Goal: Information Seeking & Learning: Learn about a topic

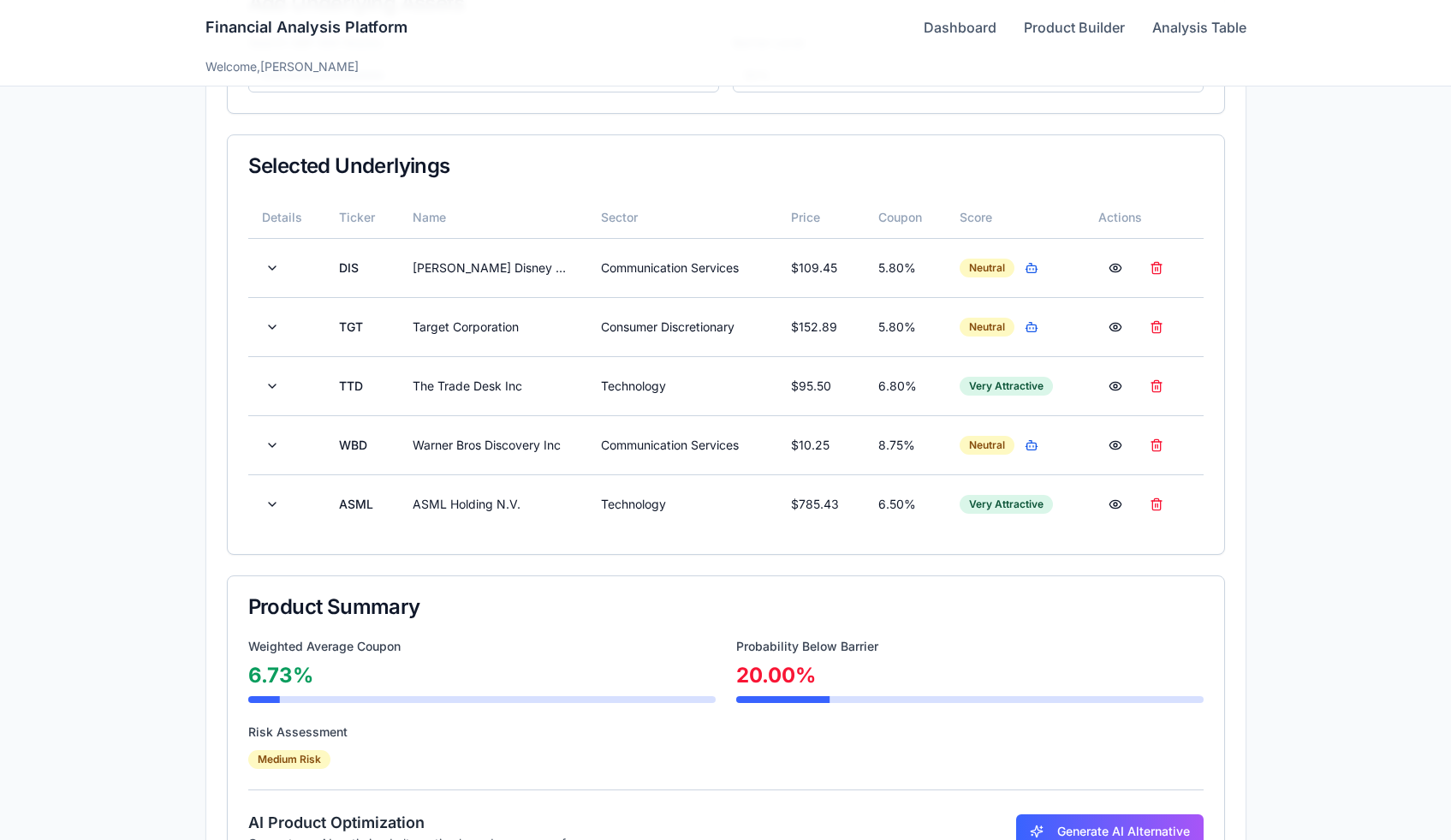
scroll to position [535, 0]
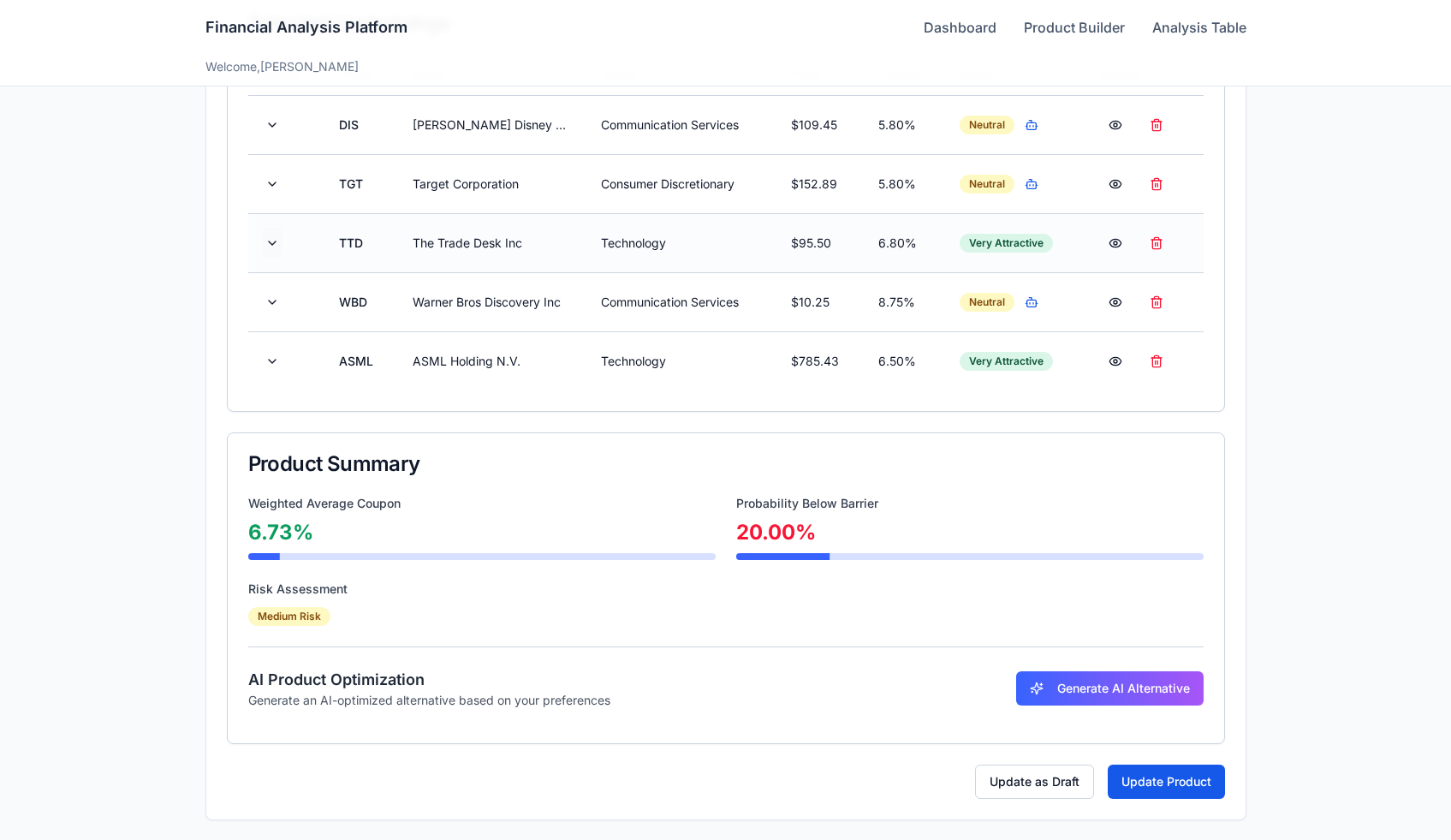
click at [276, 243] on button at bounding box center [272, 243] width 21 height 30
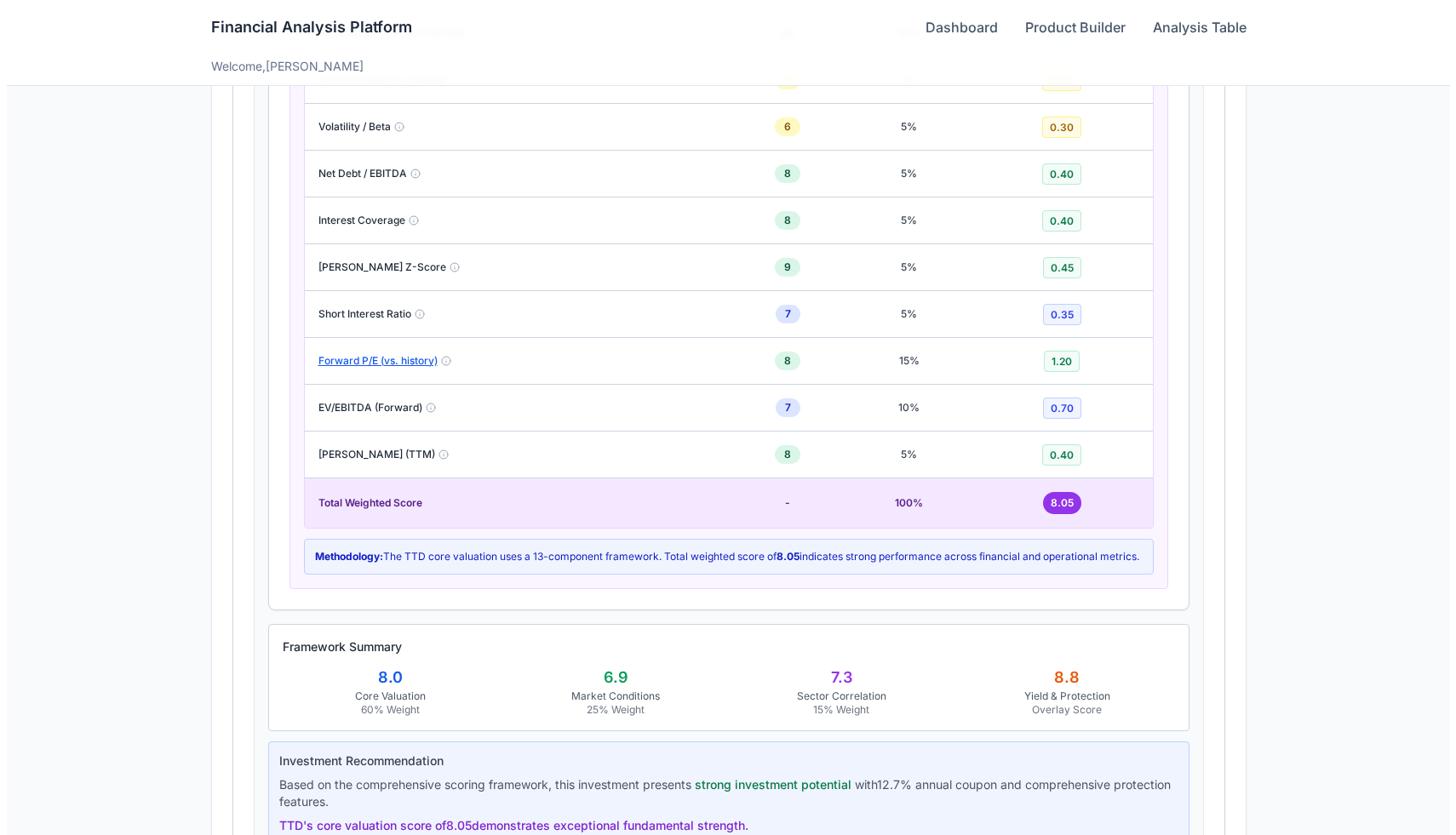
scroll to position [1625, 0]
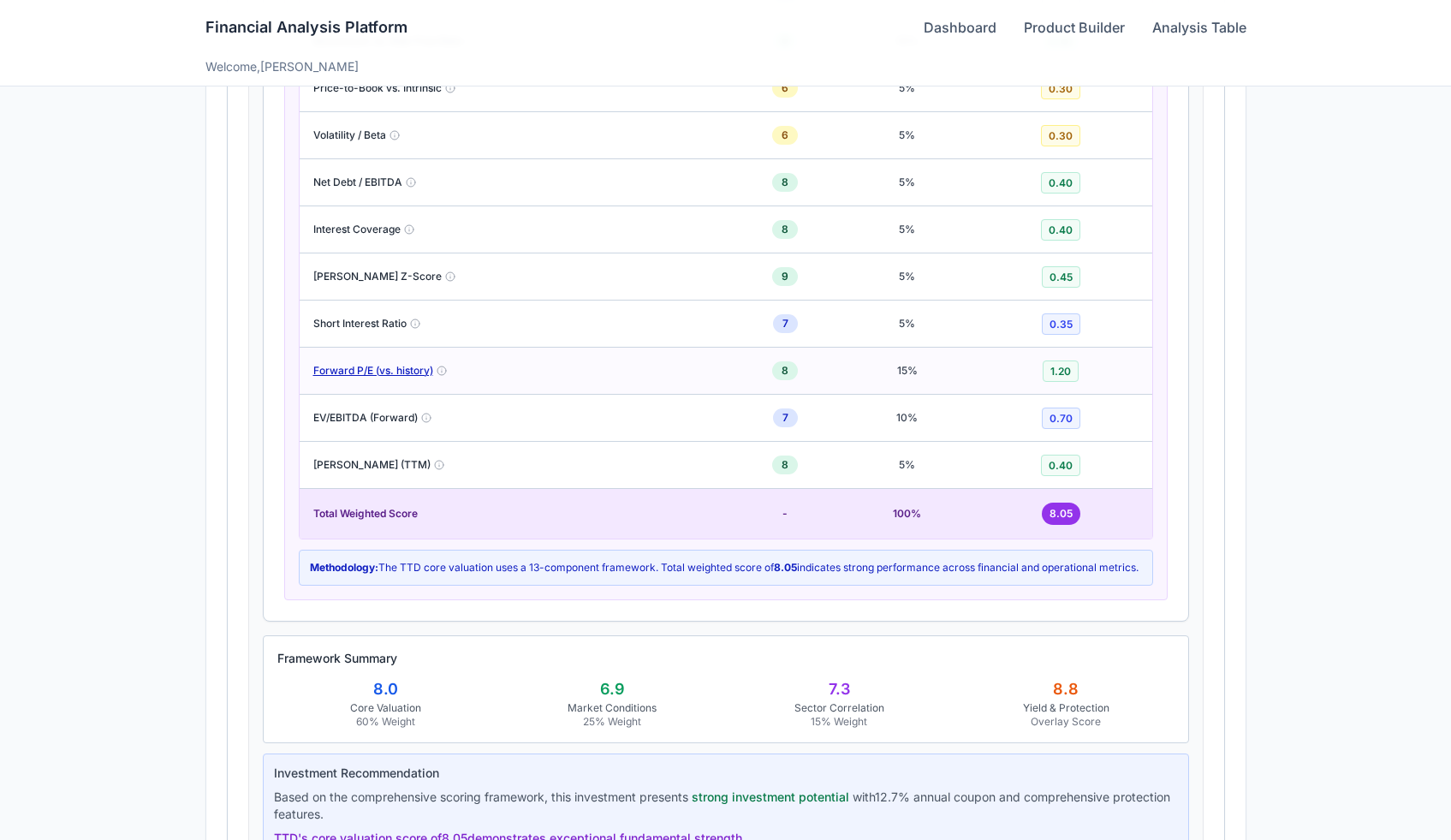
click at [385, 373] on button "Forward P/E (vs. history)" at bounding box center [373, 370] width 120 height 13
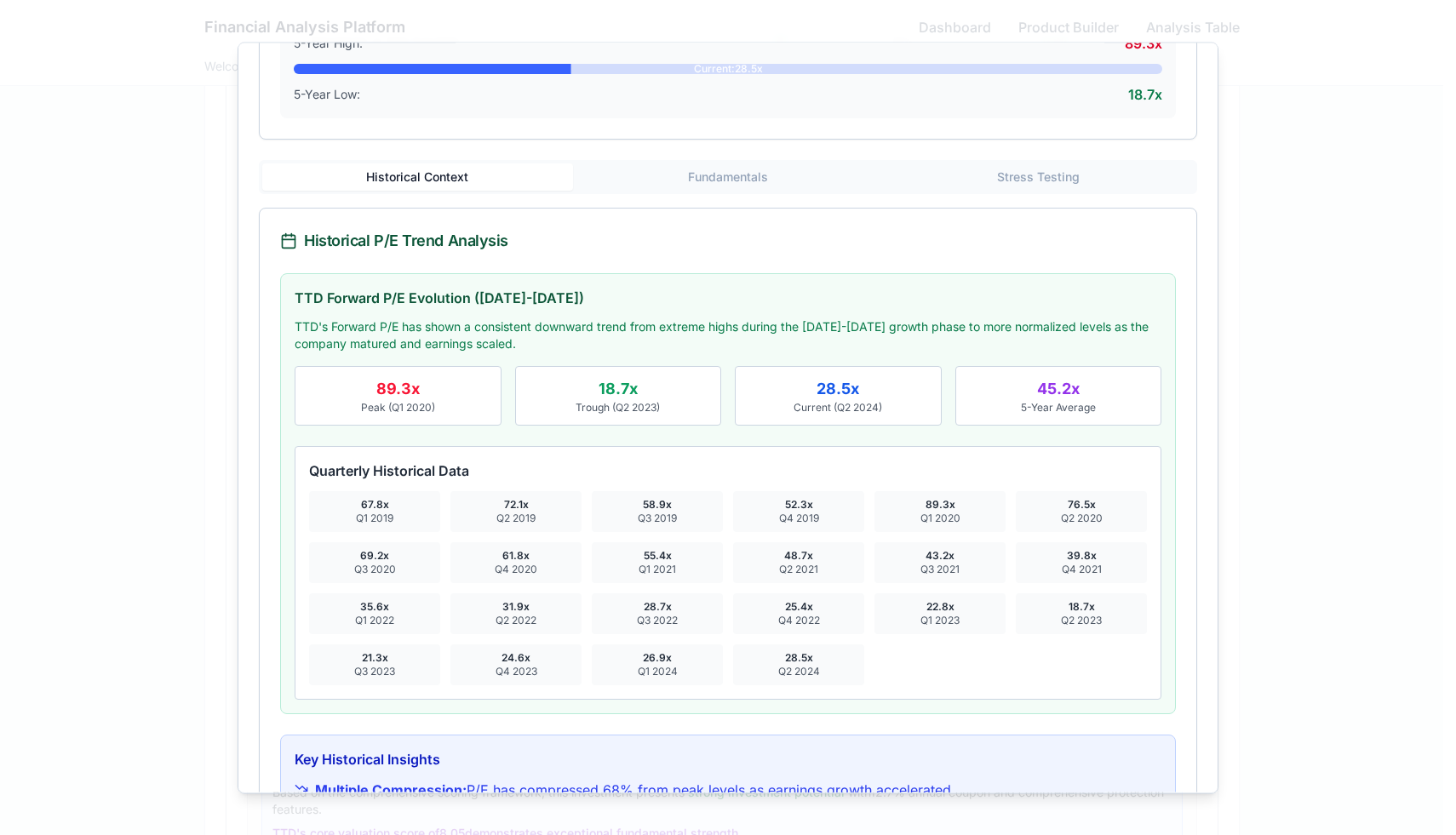
scroll to position [304, 0]
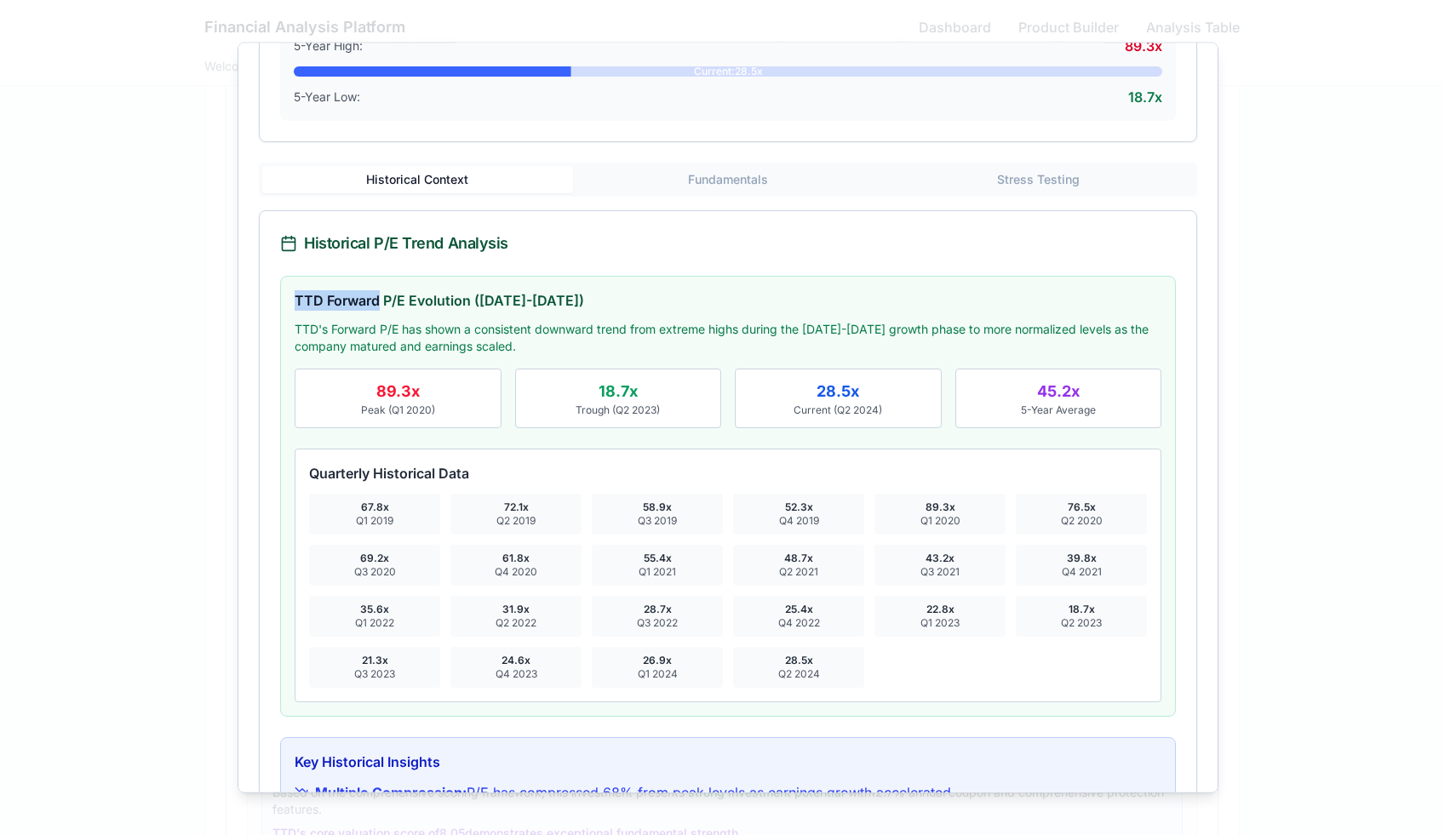
drag, startPoint x: 296, startPoint y: 292, endPoint x: 379, endPoint y: 291, distance: 83.0
click at [379, 291] on h4 "TTD Forward P/E Evolution (2019-2024)" at bounding box center [728, 299] width 866 height 20
click at [306, 467] on div "Quarterly Historical Data 67.8 x Q1 2019 72.1 x Q2 2019 58.9 x Q3 2019 52.3 x Q…" at bounding box center [728, 574] width 866 height 254
drag, startPoint x: 310, startPoint y: 469, endPoint x: 484, endPoint y: 471, distance: 174.0
click at [484, 471] on h5 "Quarterly Historical Data" at bounding box center [728, 472] width 838 height 20
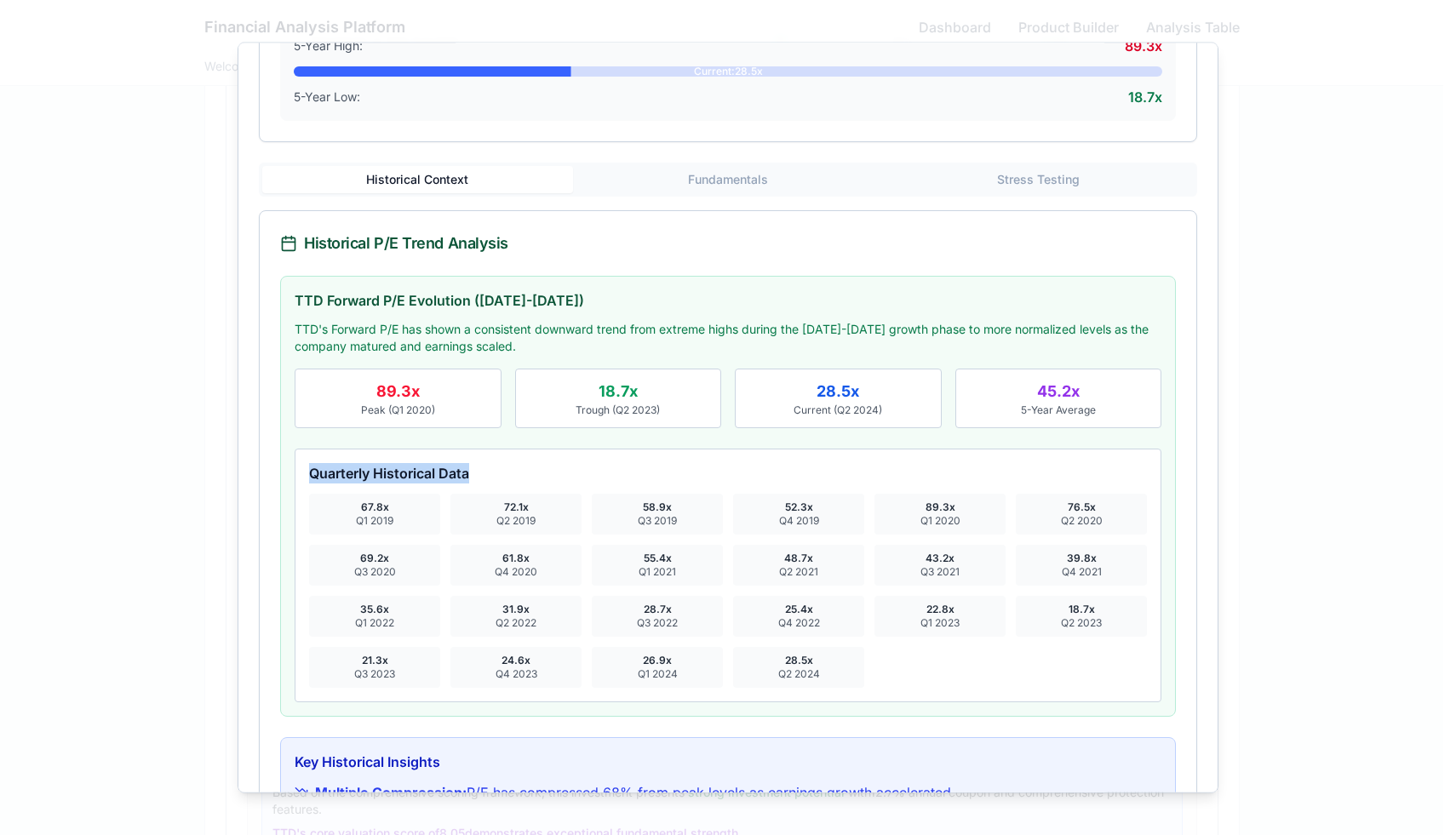
copy h5 "Quarterly Historical Data"
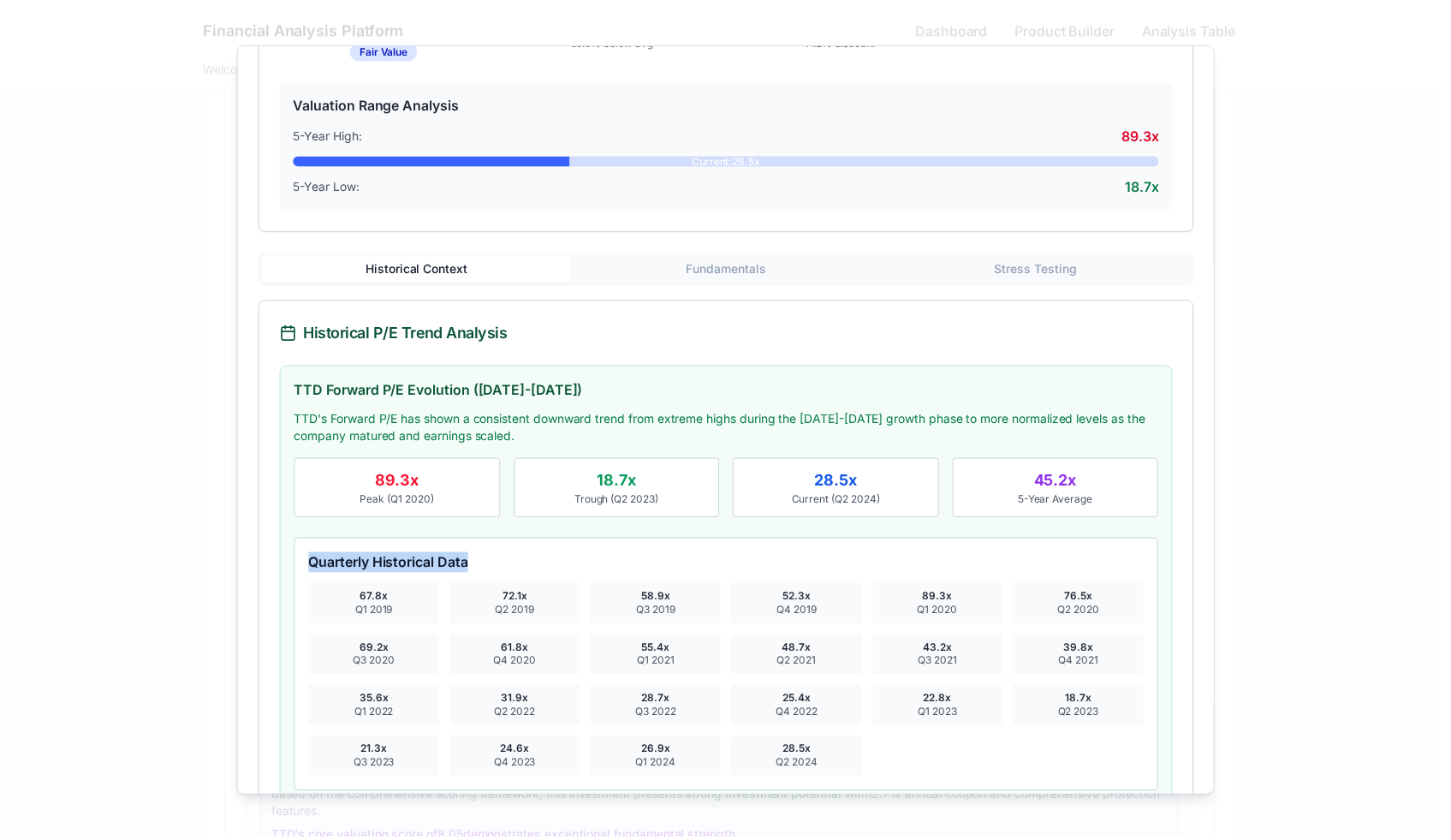
scroll to position [0, 0]
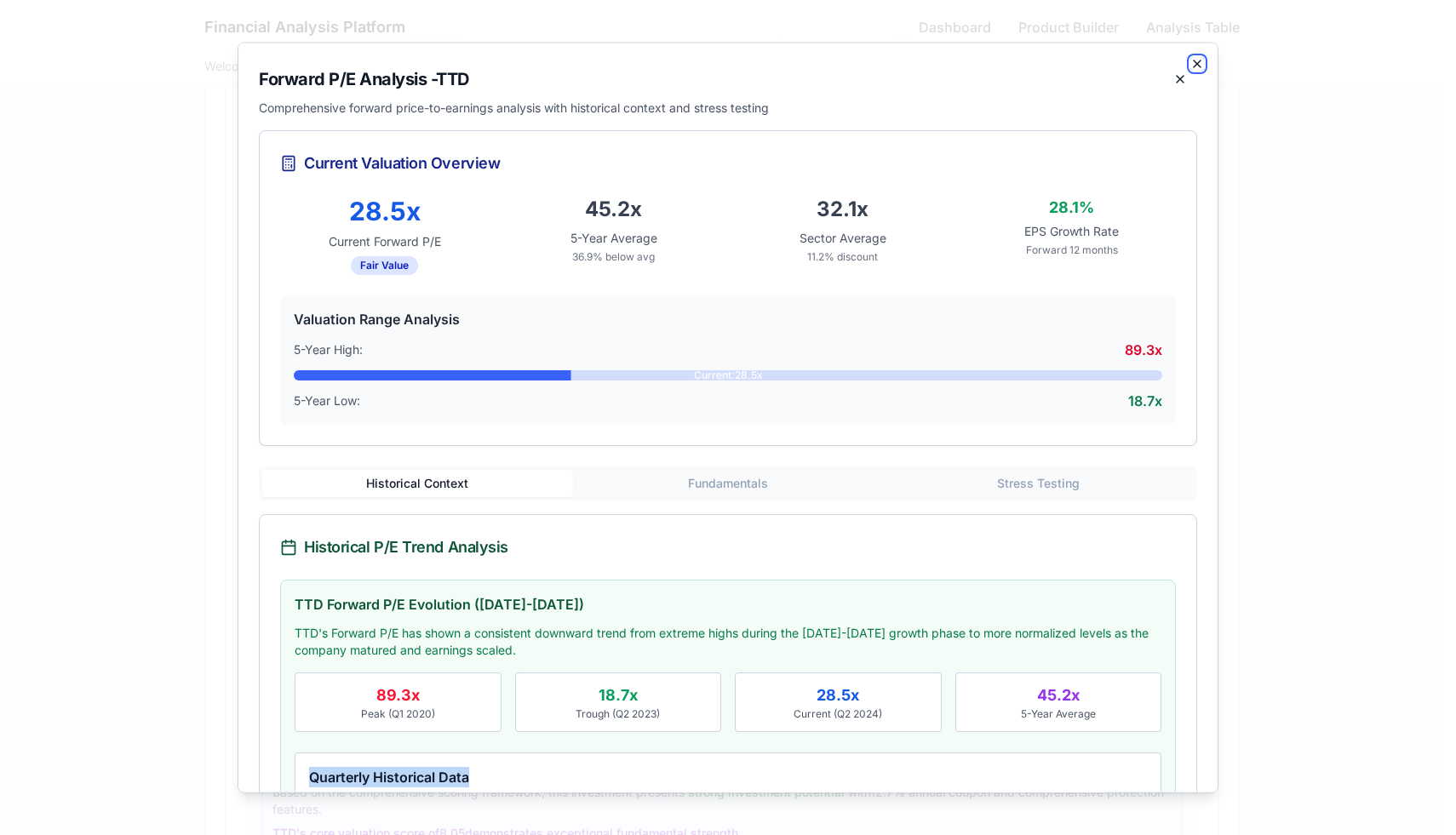
click at [1193, 63] on icon "button" at bounding box center [1197, 63] width 7 height 7
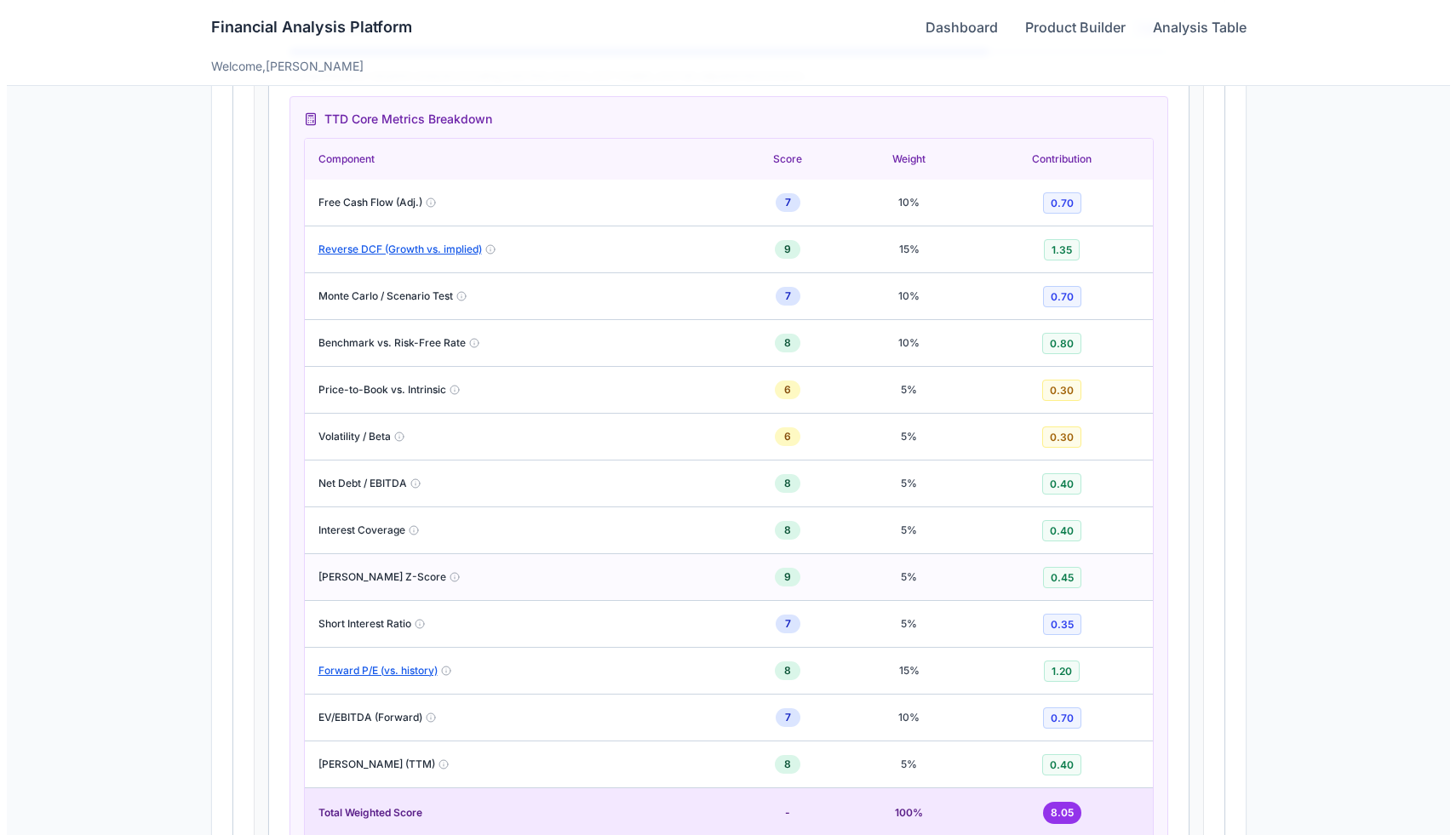
scroll to position [1336, 0]
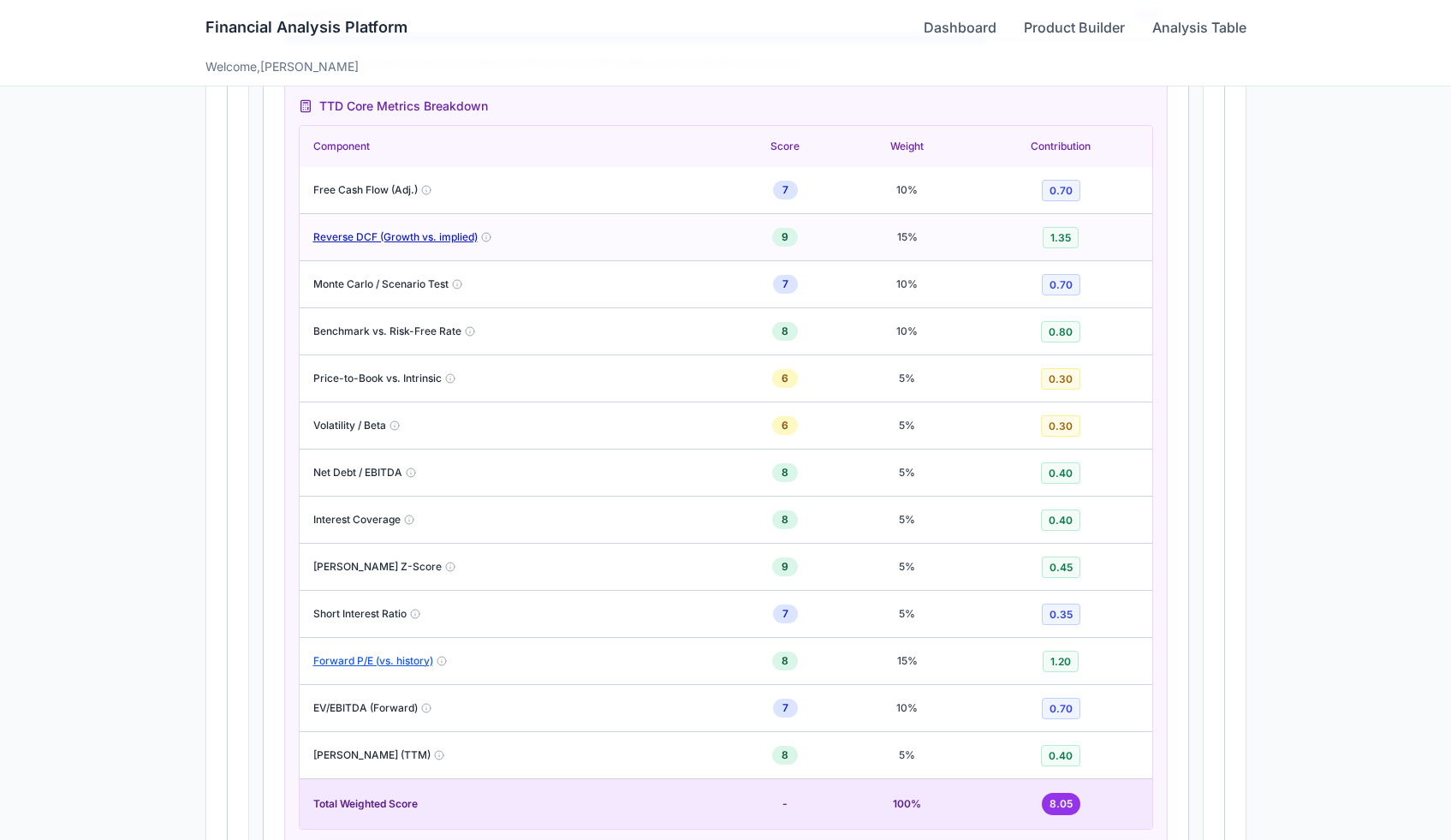
click at [424, 237] on button "Reverse DCF (Growth vs. implied)" at bounding box center [396, 236] width 165 height 13
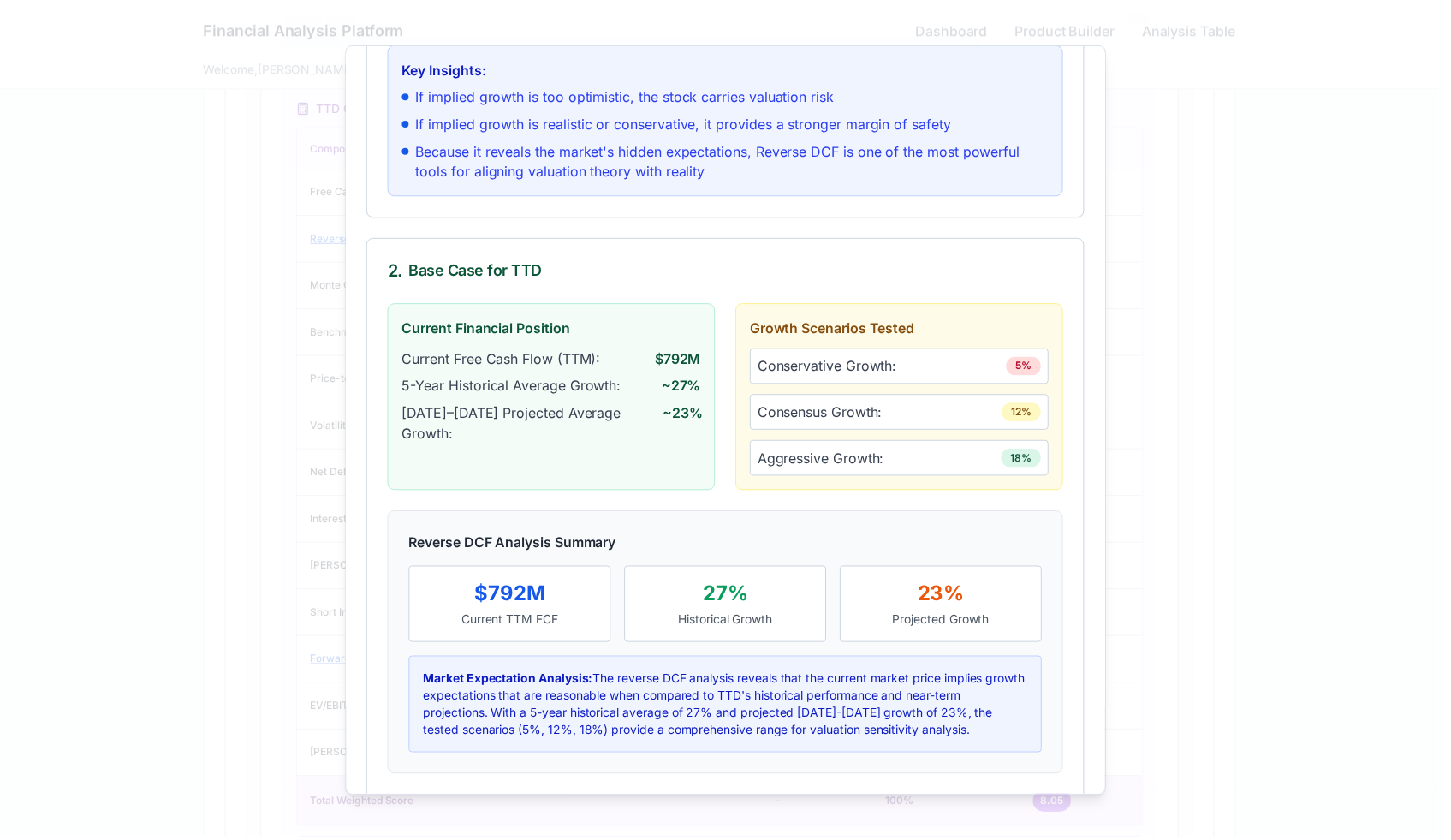
scroll to position [0, 0]
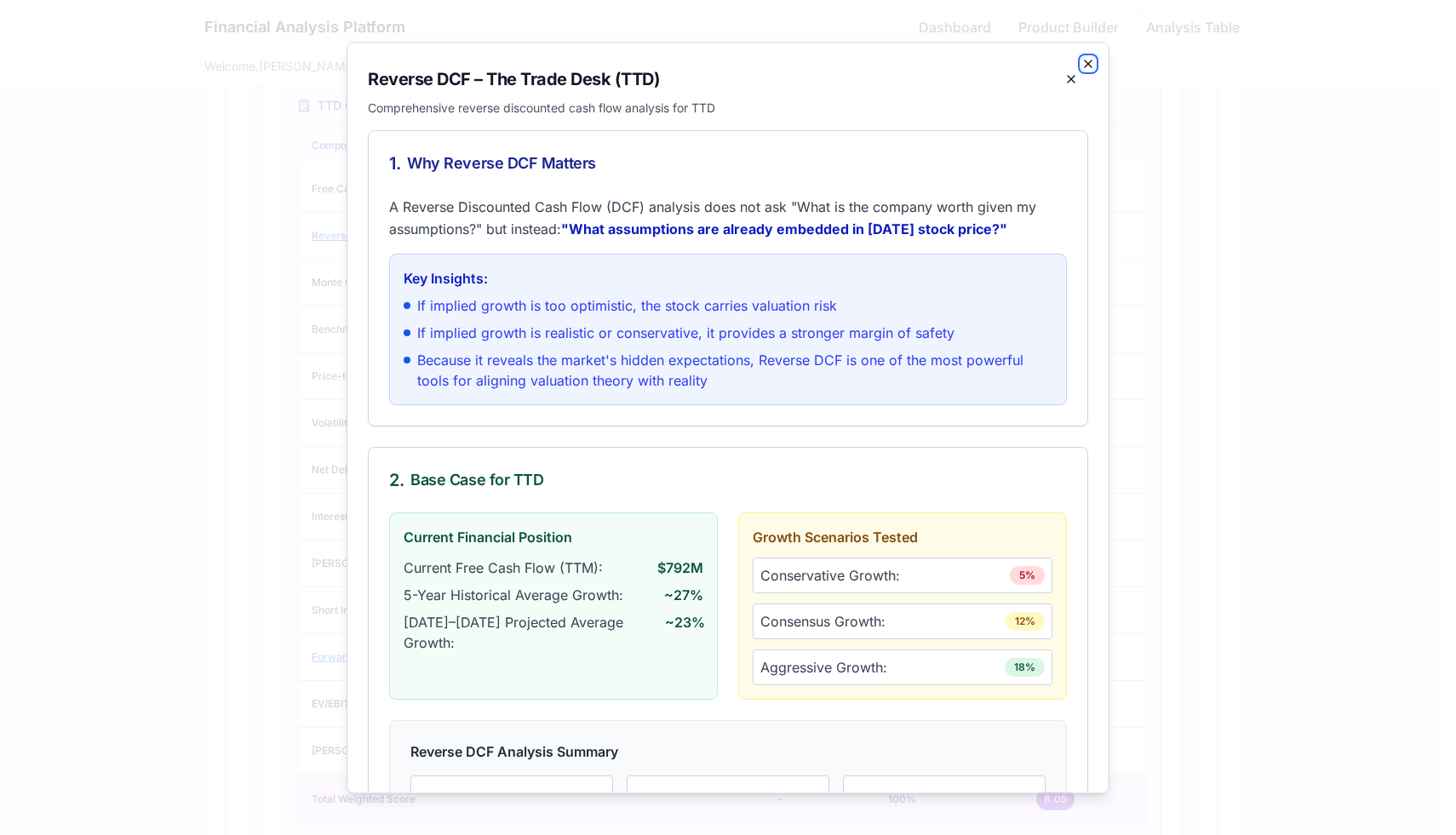
click at [1085, 66] on icon "button" at bounding box center [1088, 63] width 7 height 7
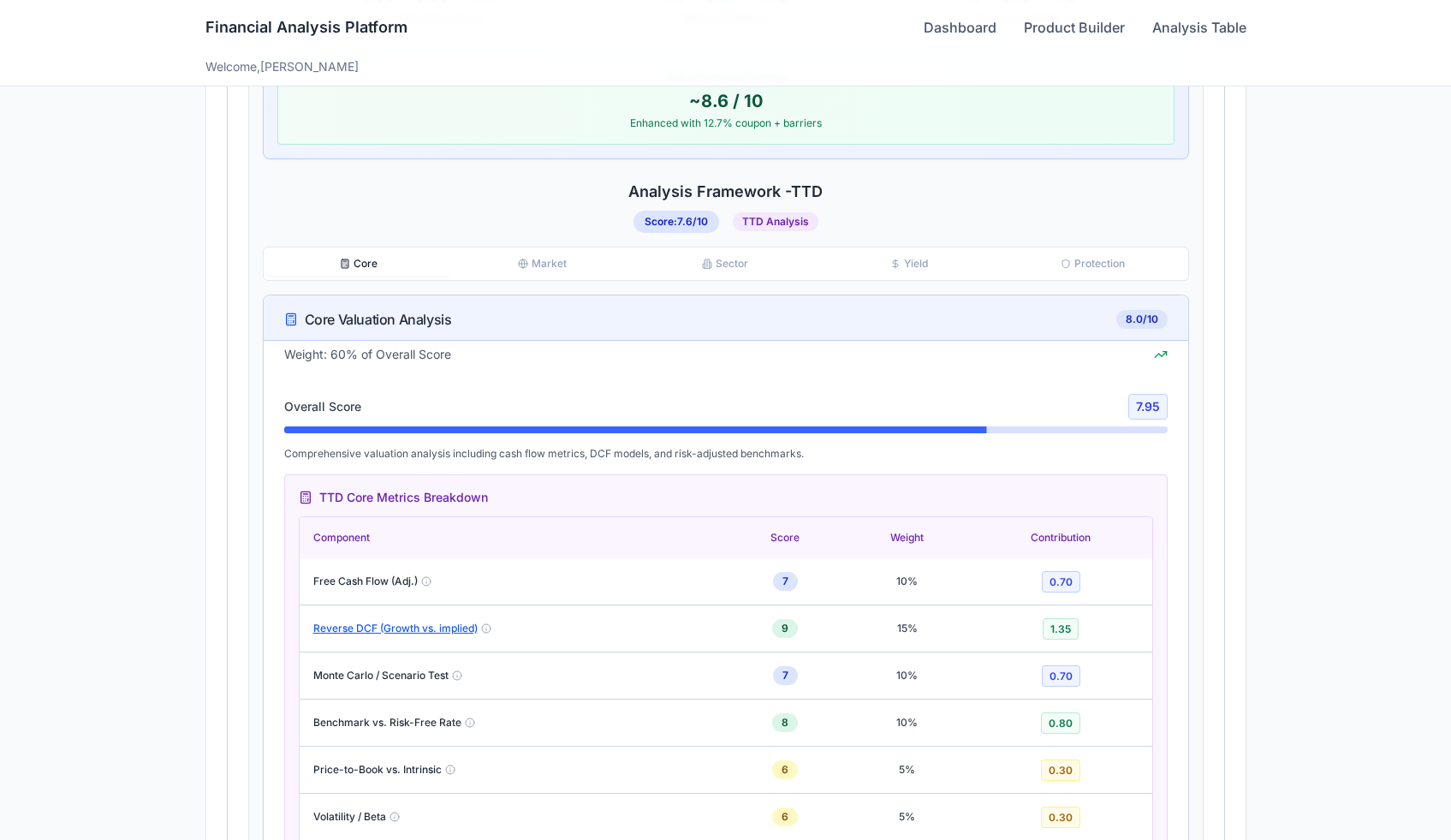
scroll to position [923, 0]
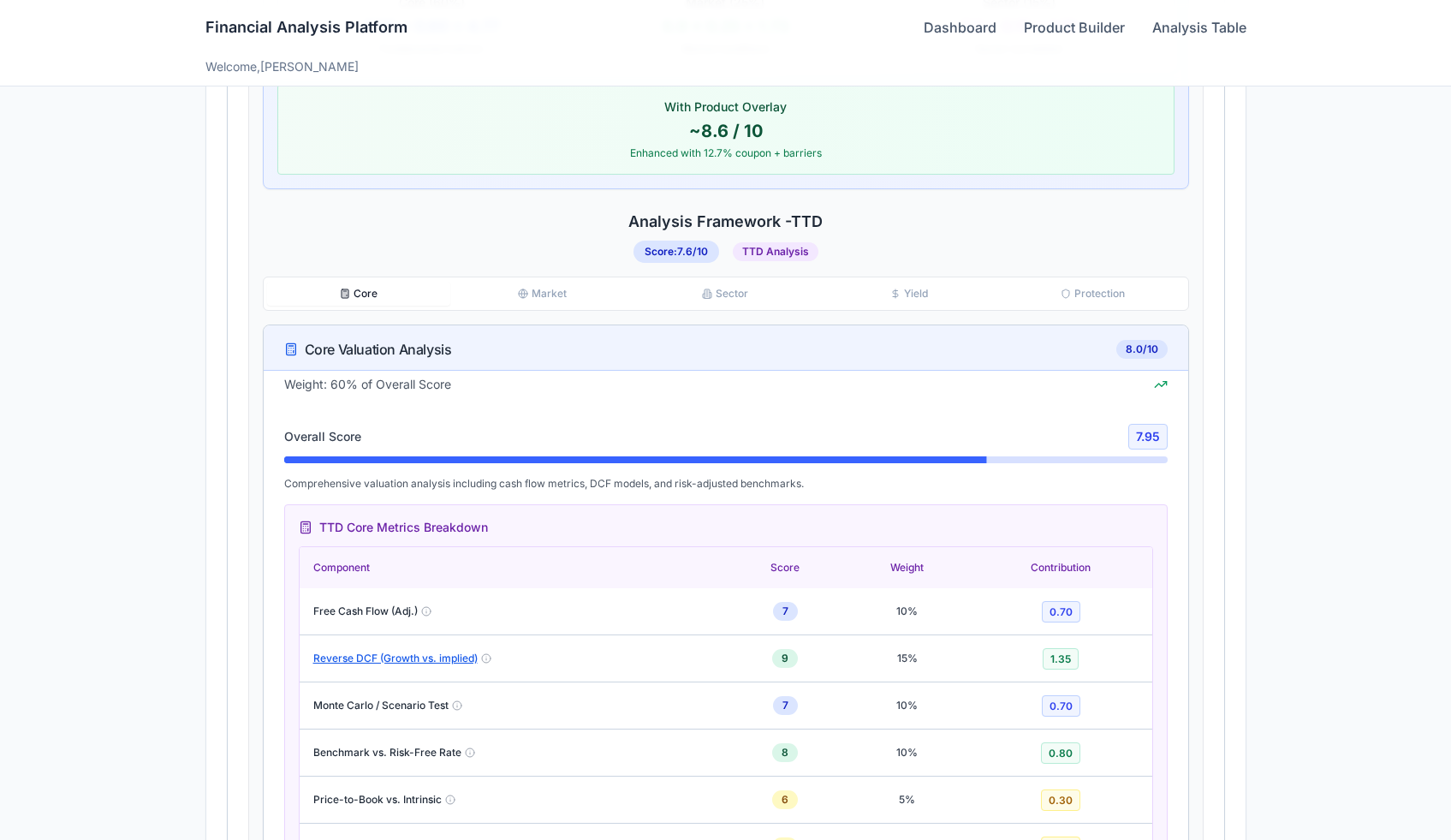
click at [1129, 218] on h4 "Analysis Framework - TTD" at bounding box center [726, 221] width 926 height 24
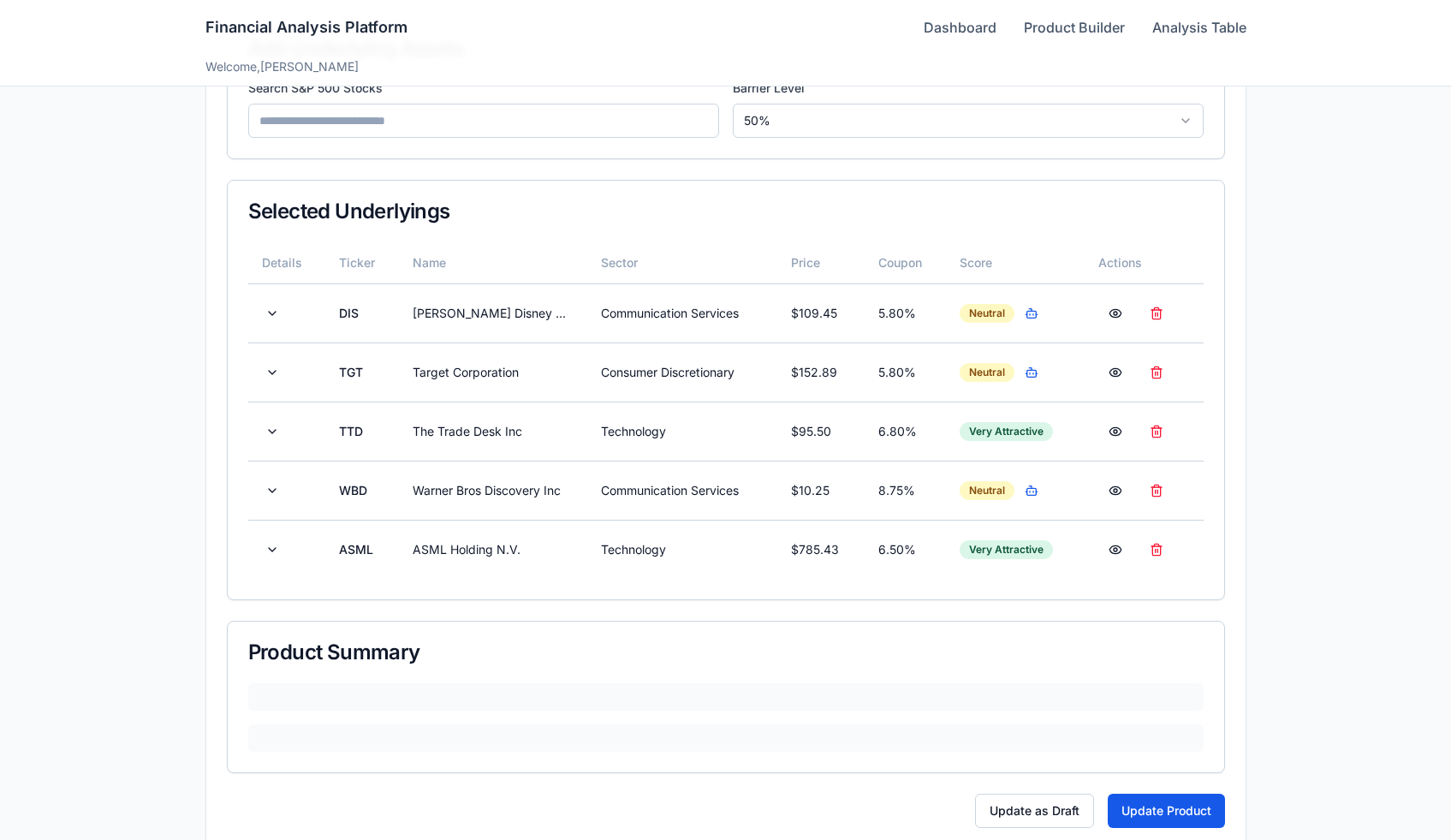
scroll to position [351, 0]
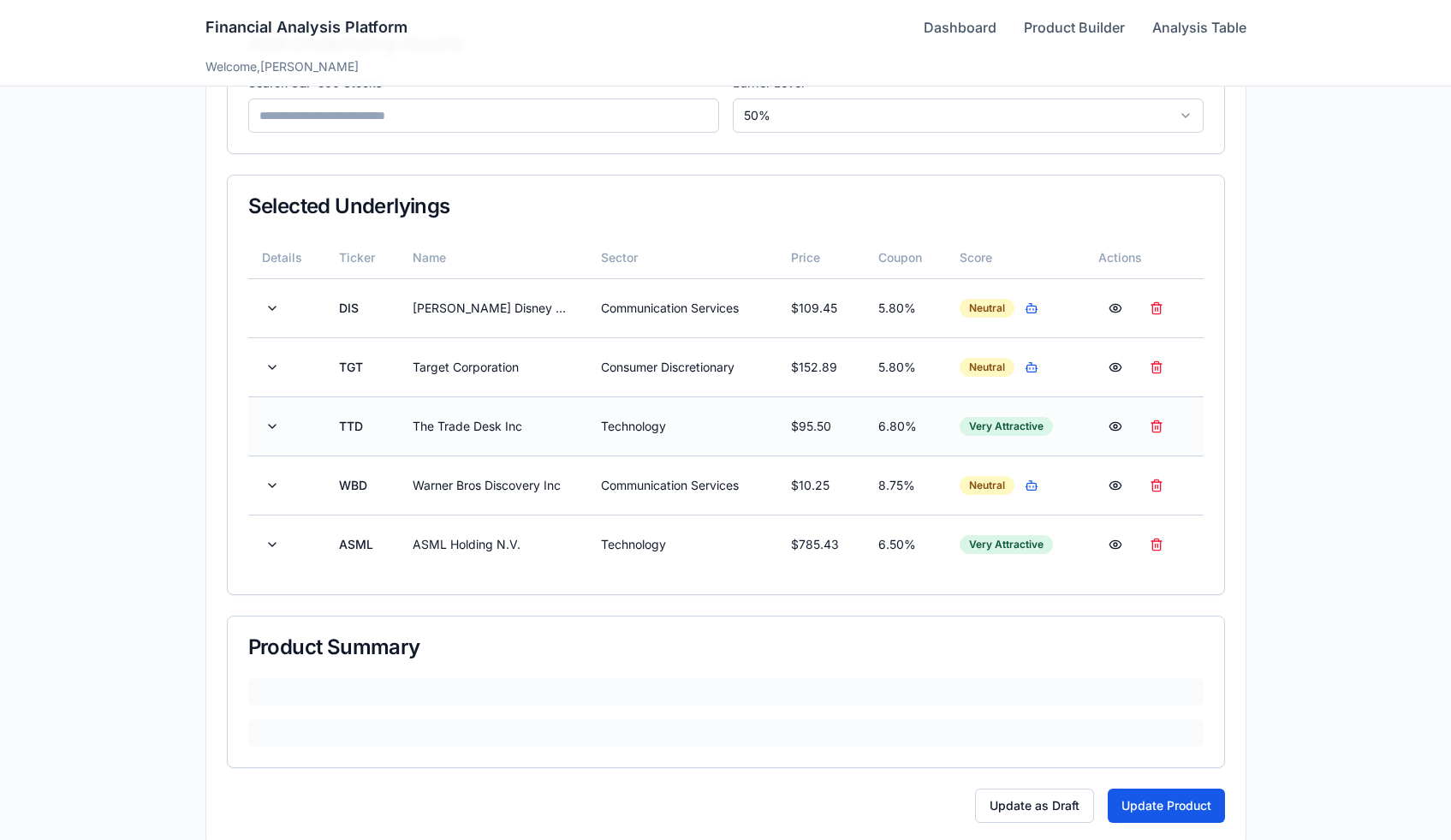
click at [362, 441] on td "TTD" at bounding box center [361, 426] width 73 height 59
click at [264, 430] on button at bounding box center [272, 426] width 21 height 30
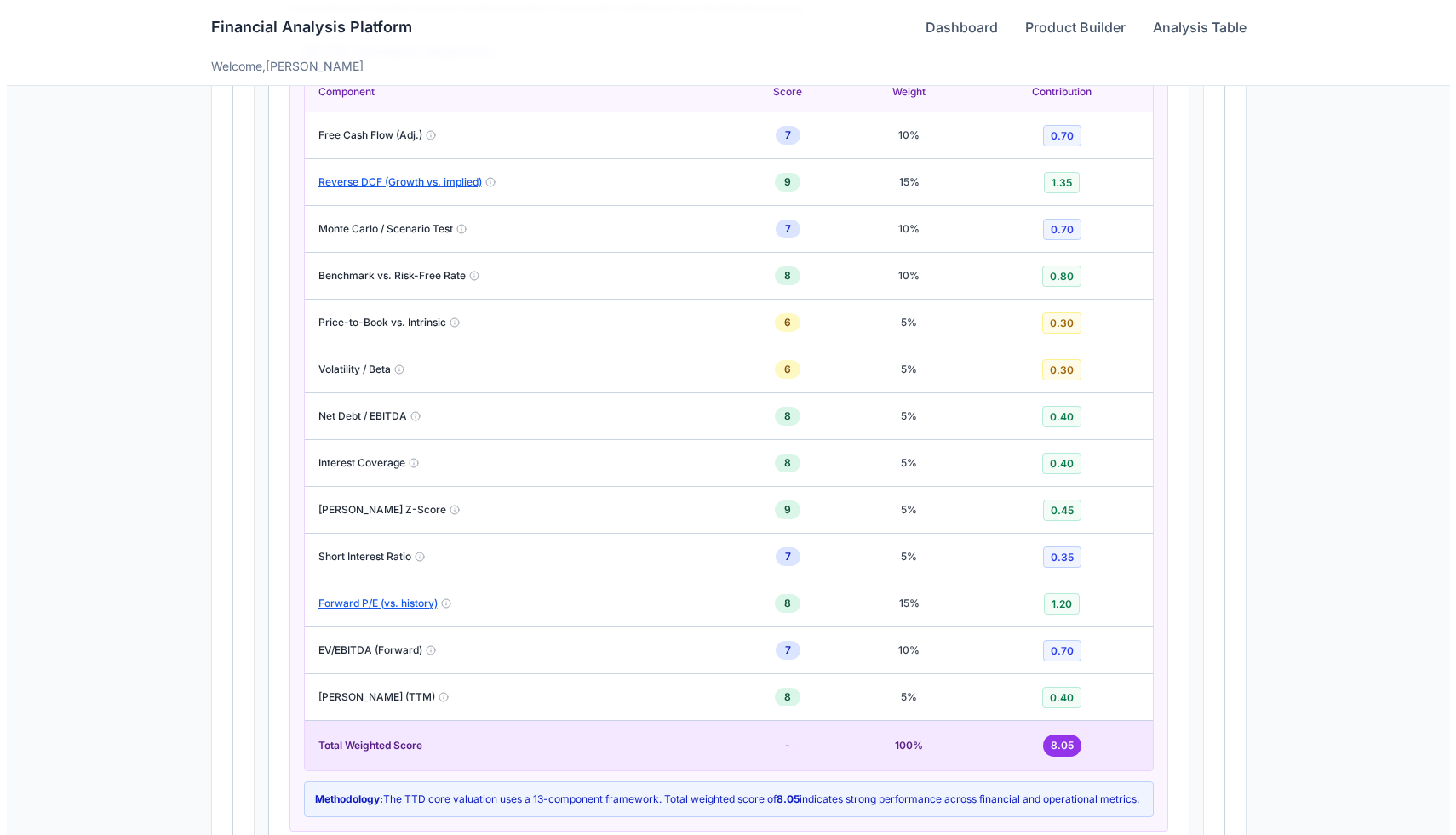
scroll to position [1367, 0]
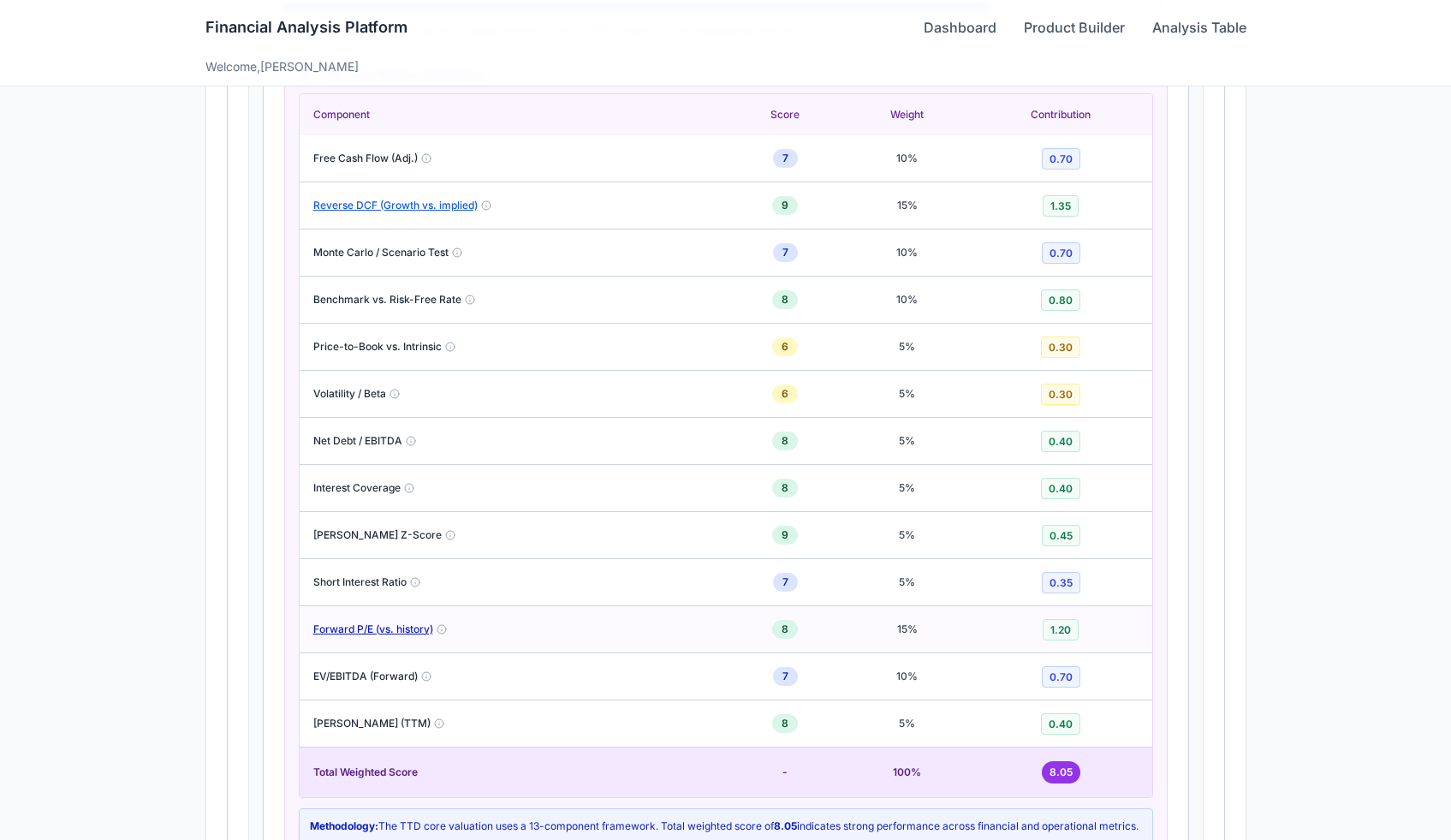
click at [397, 624] on button "Forward P/E (vs. history)" at bounding box center [373, 629] width 120 height 13
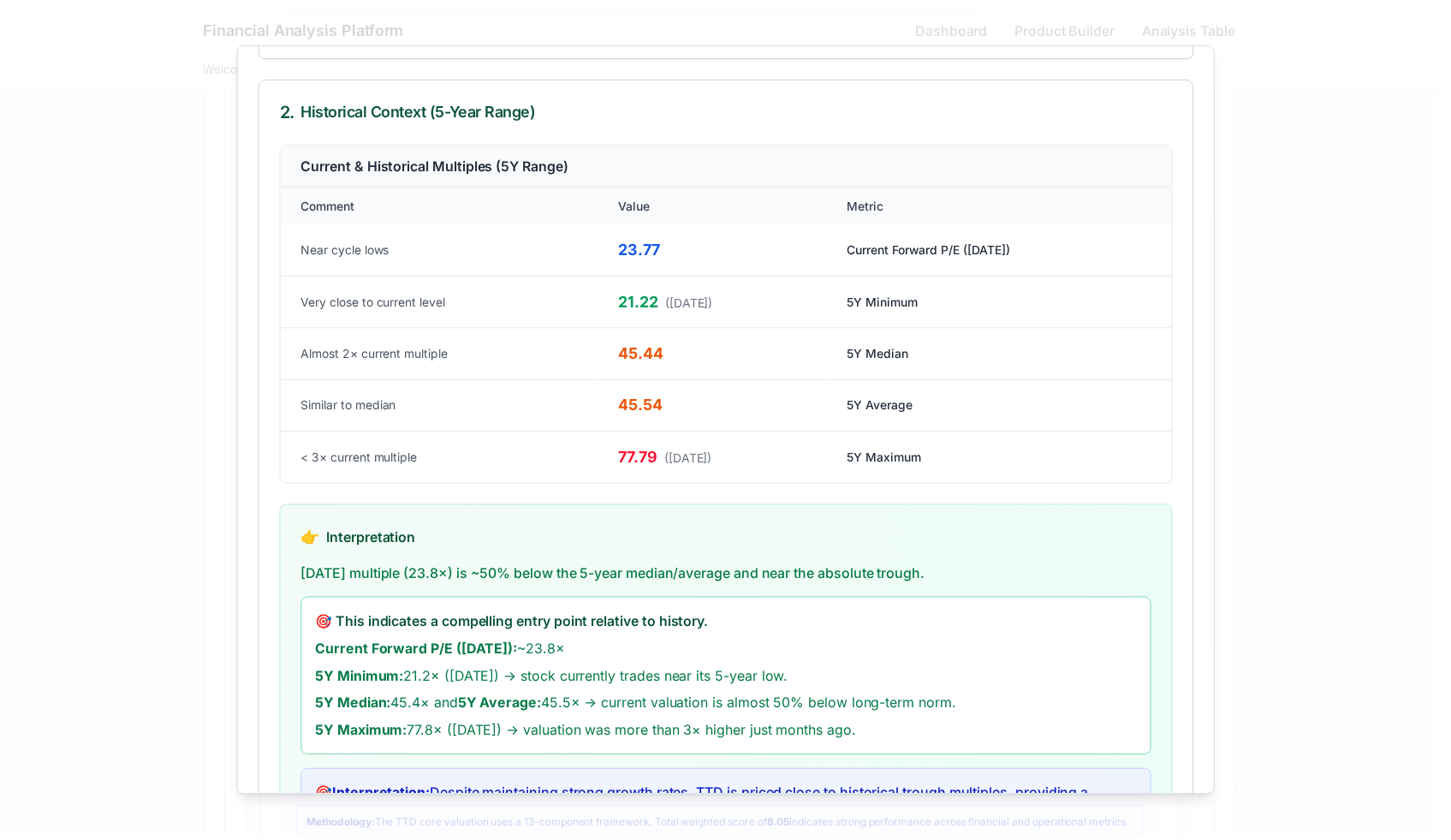
scroll to position [0, 0]
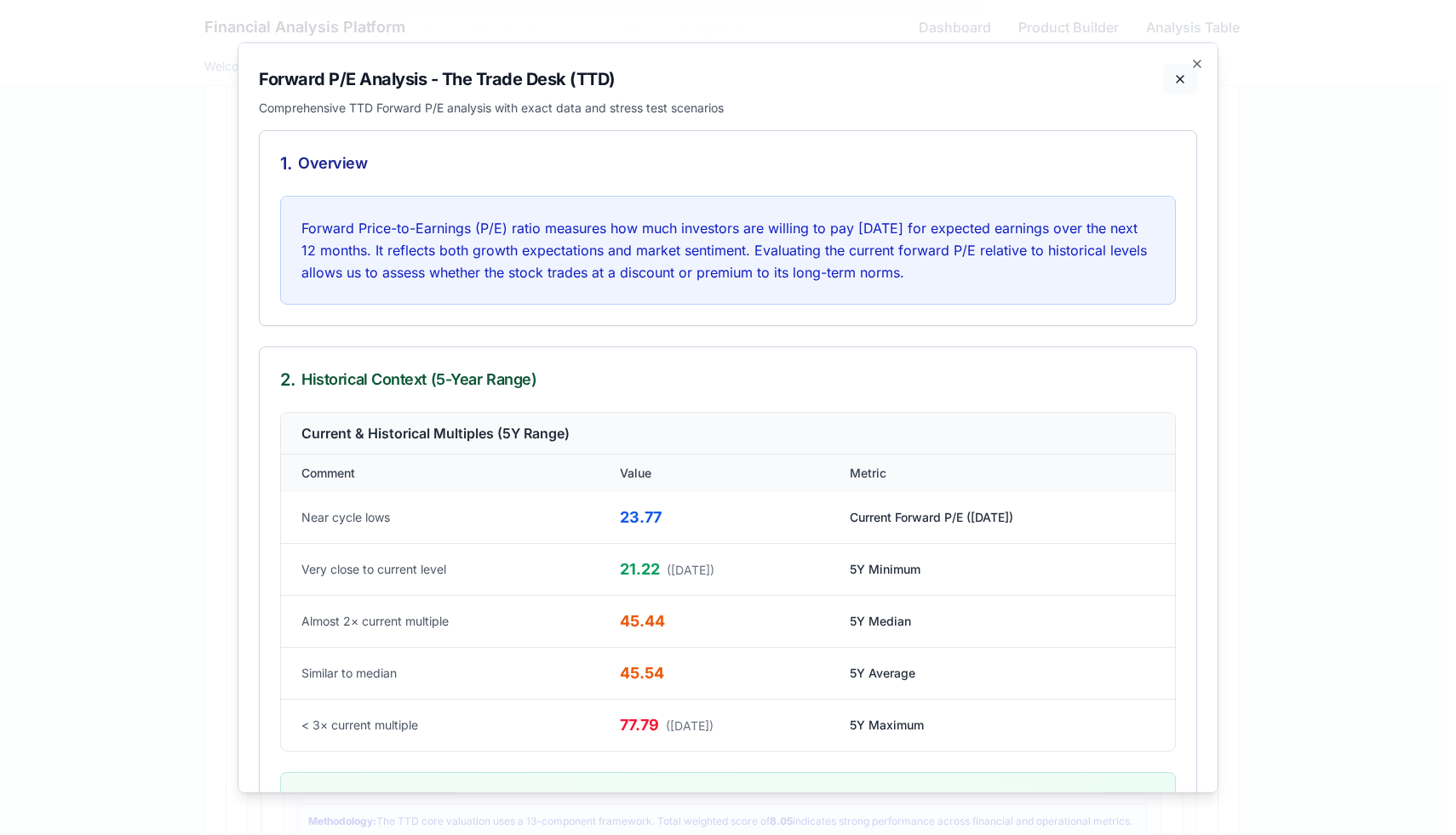
click at [1169, 78] on button at bounding box center [1180, 78] width 34 height 30
